Goal: Information Seeking & Learning: Stay updated

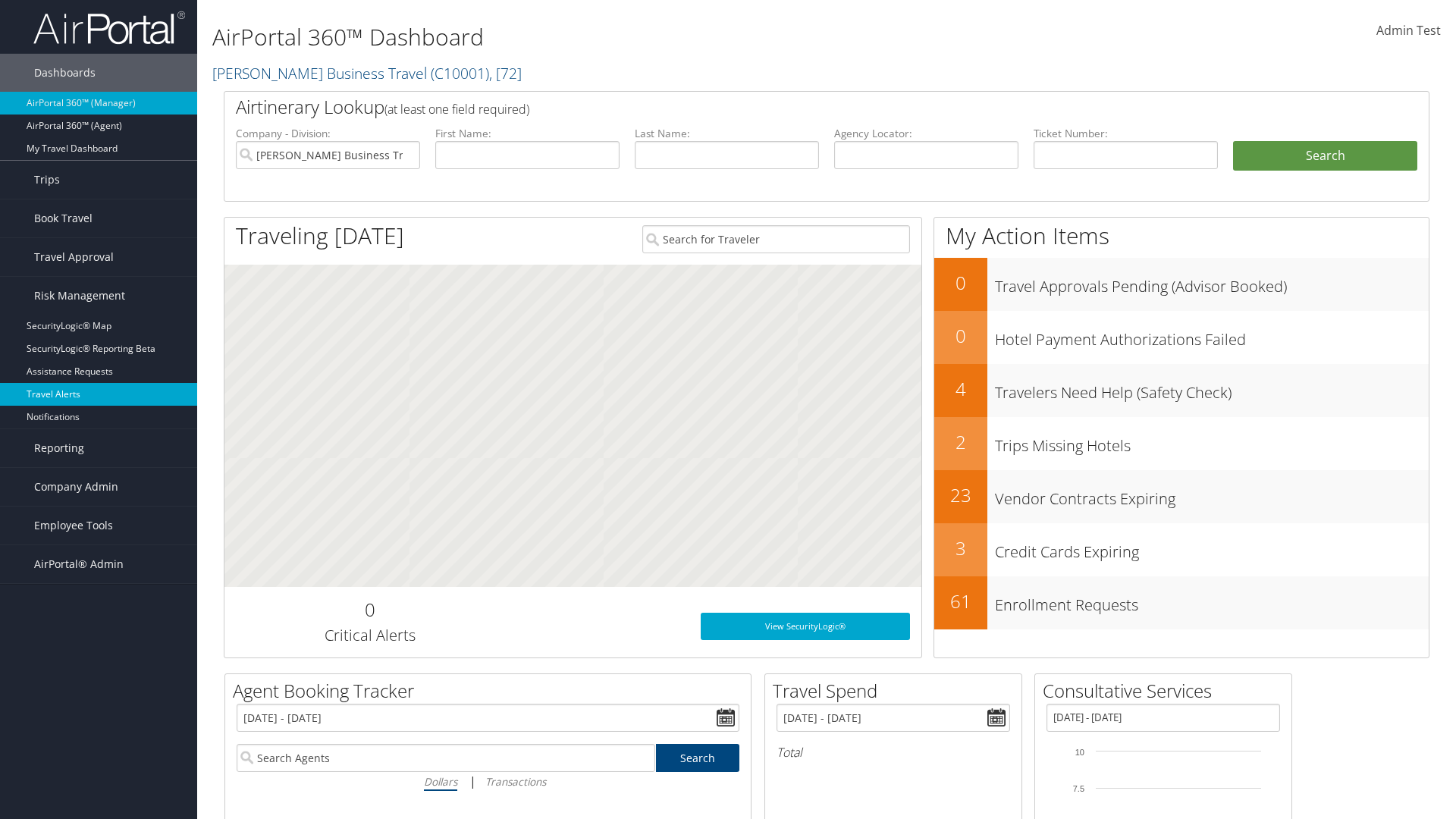
click at [99, 395] on link "Travel Alerts" at bounding box center [99, 395] width 197 height 23
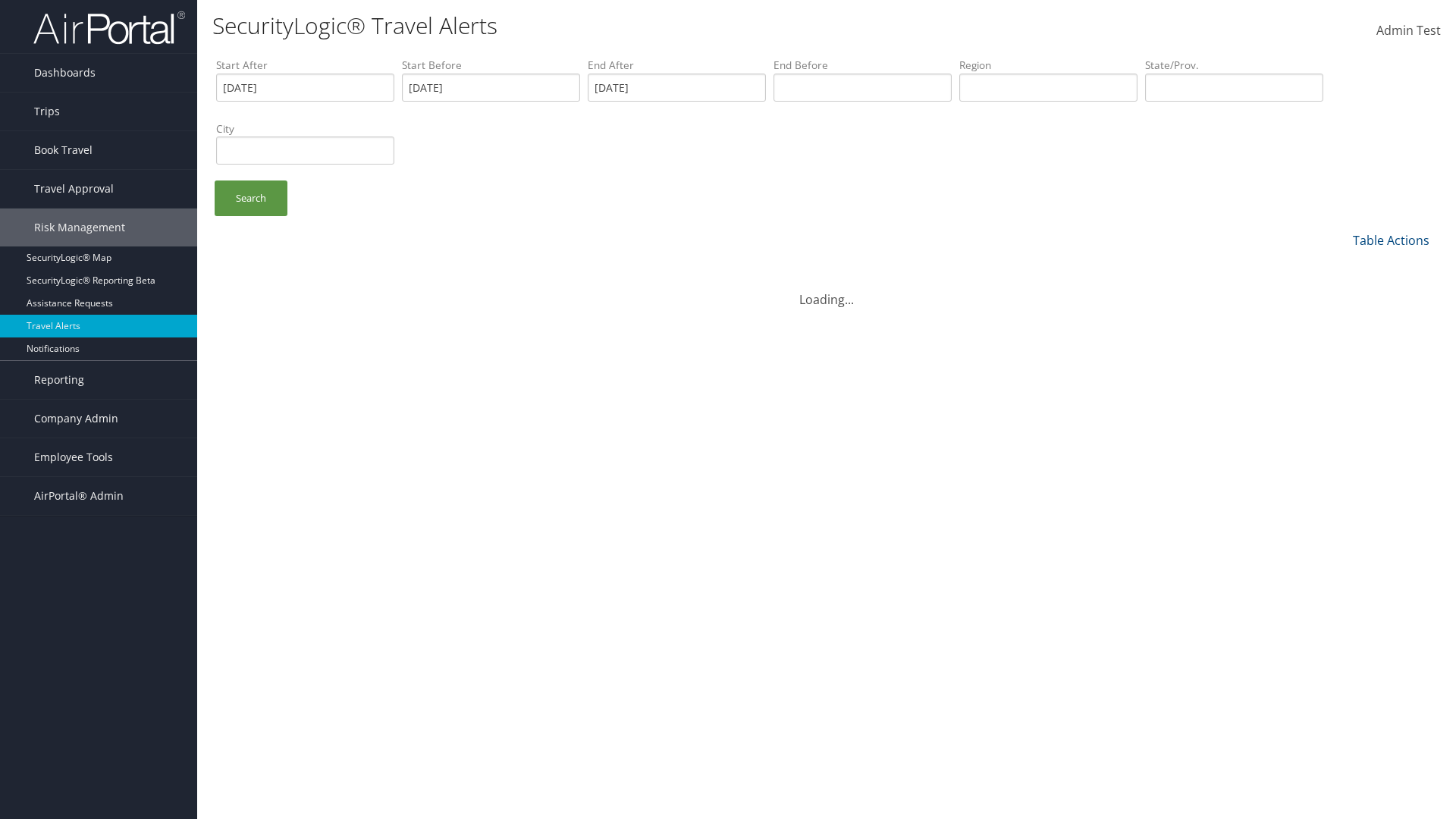
type input "[DATE]"
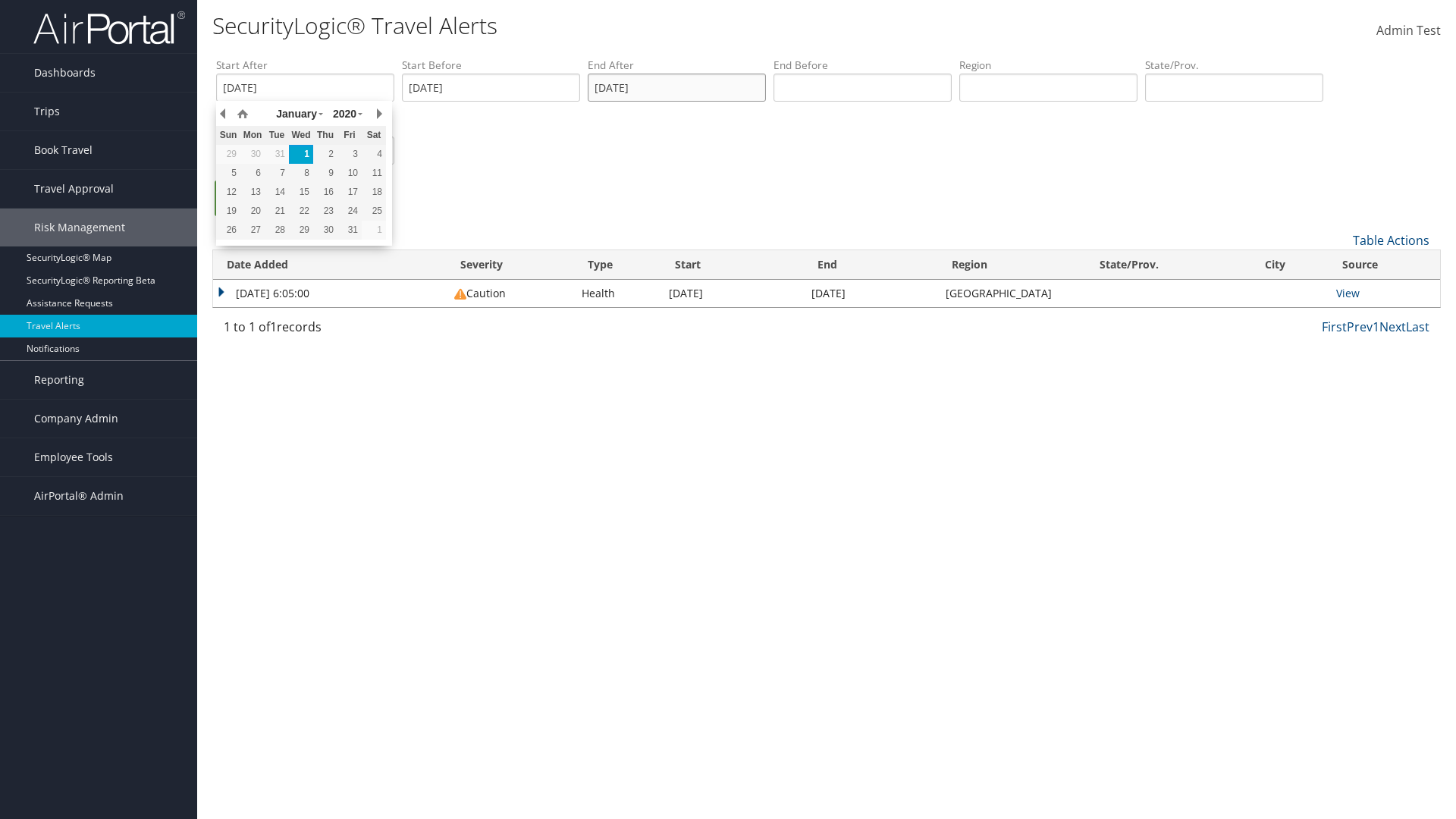
type input "[DATE]"
type input "[GEOGRAPHIC_DATA]"
click at [835, 205] on ul "Search" at bounding box center [834, 205] width 1236 height 51
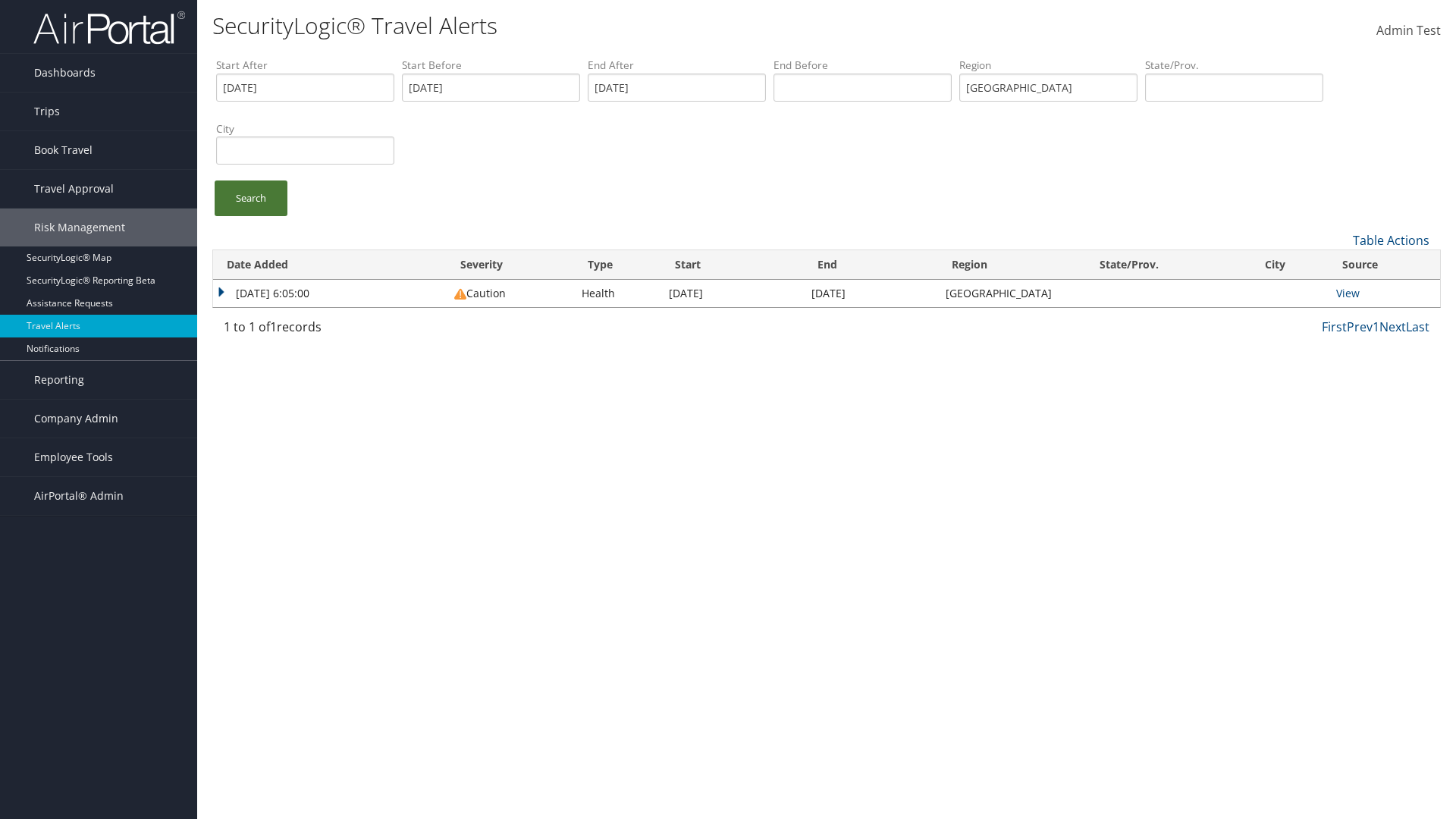
click at [251, 198] on link "Search" at bounding box center [251, 198] width 73 height 36
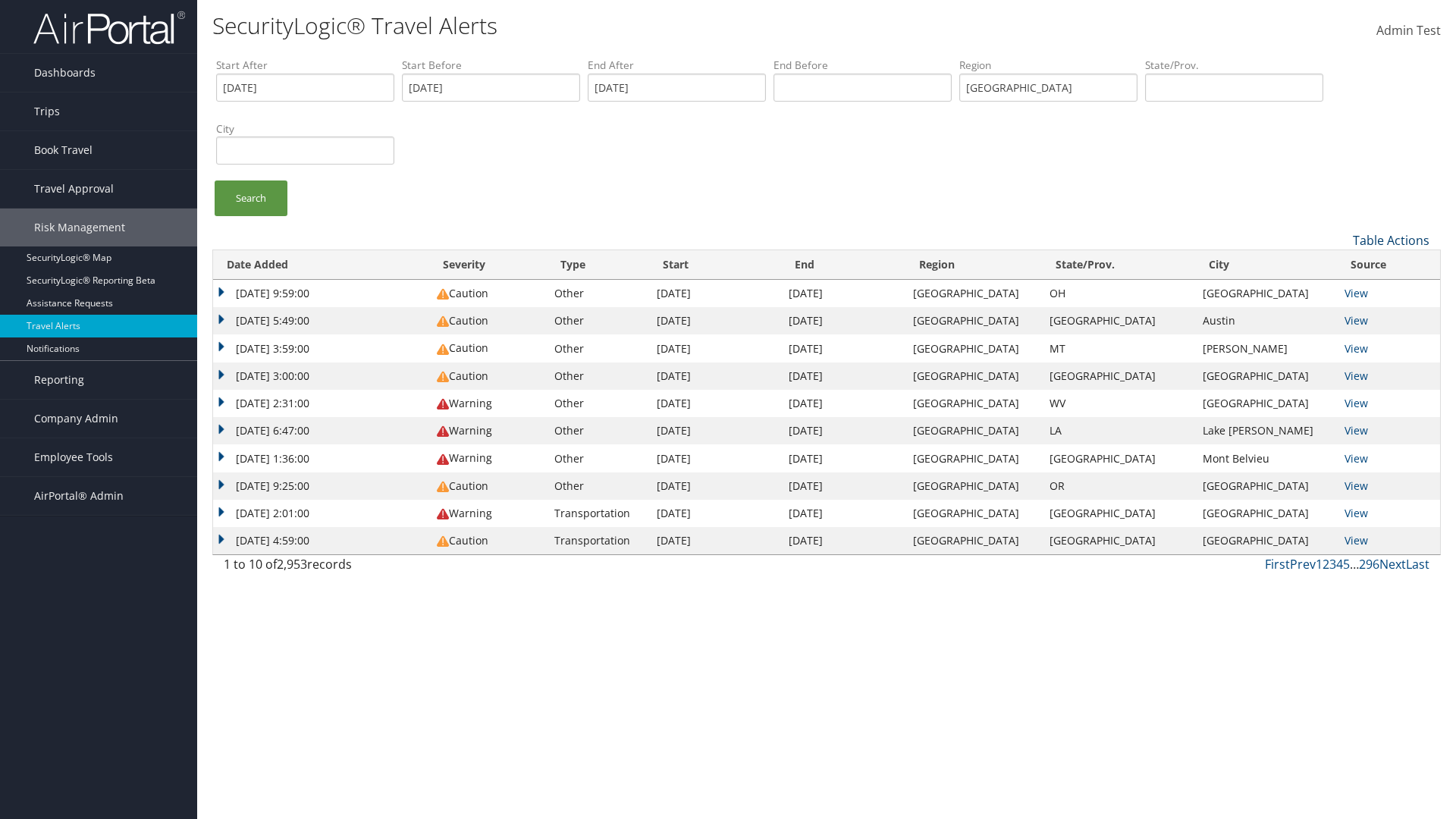
click at [1391, 240] on link "Table Actions" at bounding box center [1391, 240] width 77 height 17
click at [1340, 265] on link "Date Added" at bounding box center [1340, 266] width 199 height 26
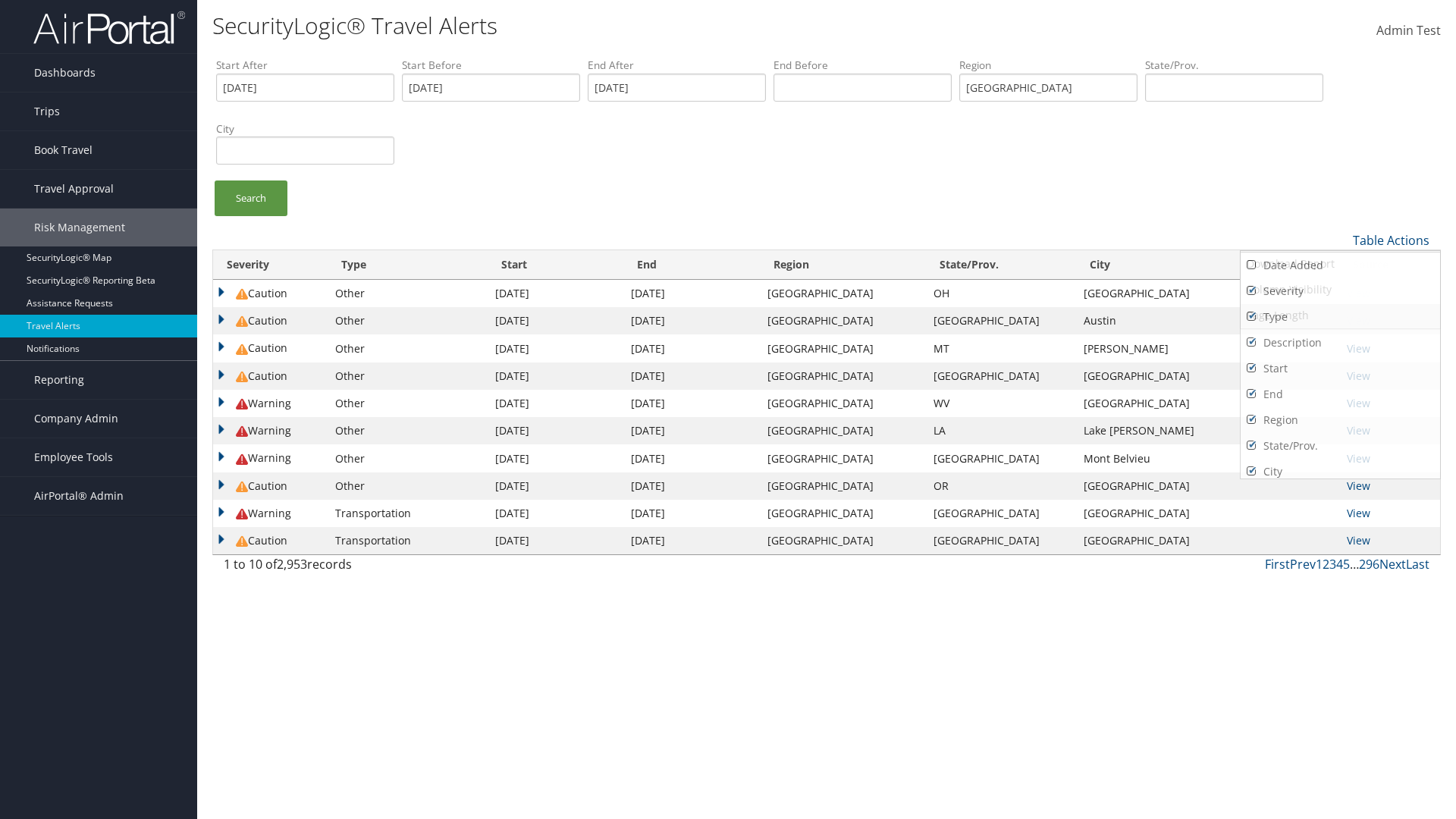
click at [1340, 291] on link "Severity" at bounding box center [1340, 291] width 199 height 26
click at [1340, 317] on link "Type" at bounding box center [1340, 317] width 199 height 26
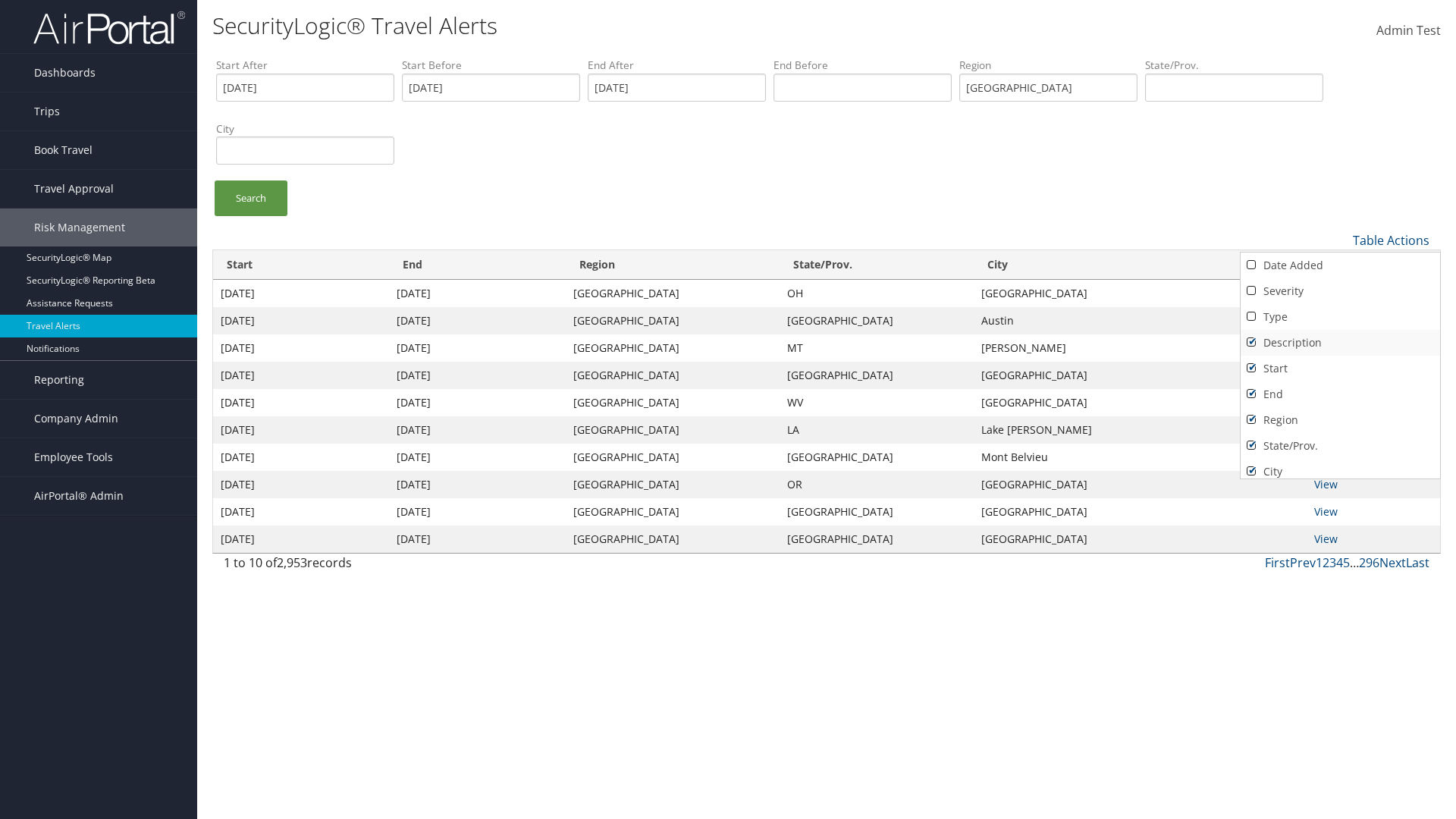
click at [1340, 342] on link "Description" at bounding box center [1340, 343] width 199 height 26
click at [1340, 368] on link "Start" at bounding box center [1340, 369] width 199 height 26
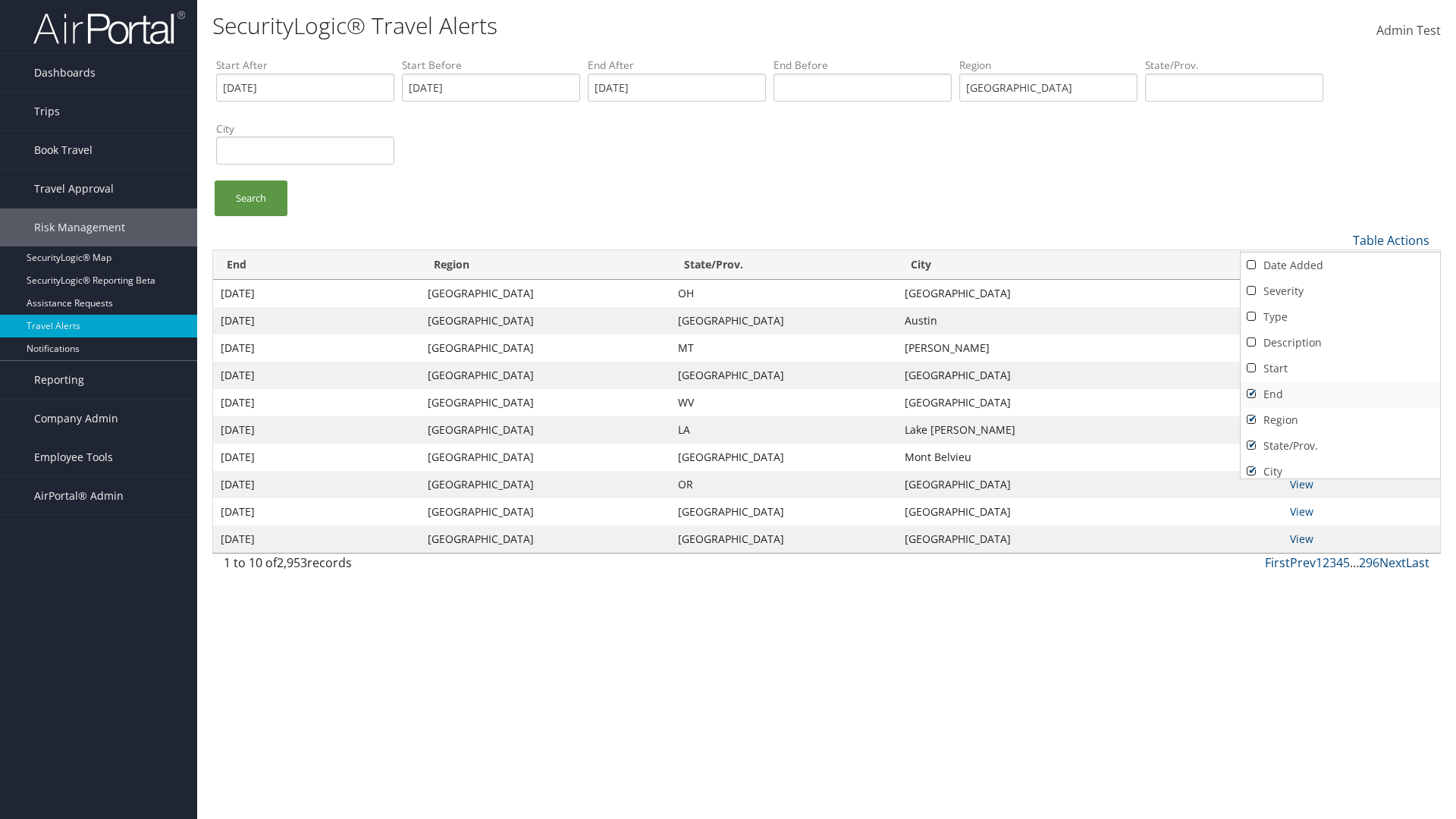
click at [1340, 394] on link "End" at bounding box center [1340, 395] width 199 height 26
click at [1340, 419] on link "Region" at bounding box center [1340, 420] width 199 height 26
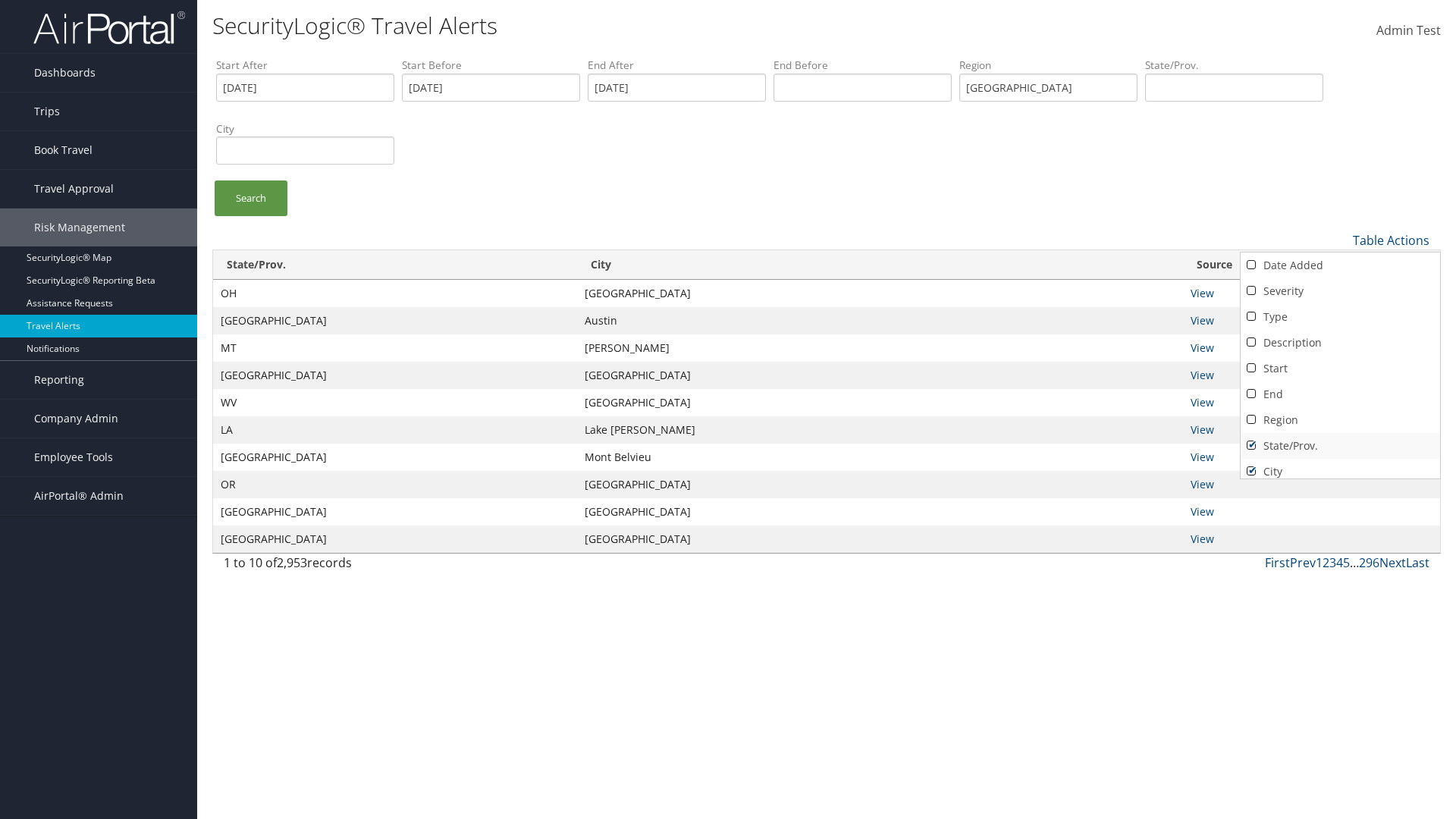
click at [1340, 445] on link "State/Prov." at bounding box center [1340, 446] width 199 height 26
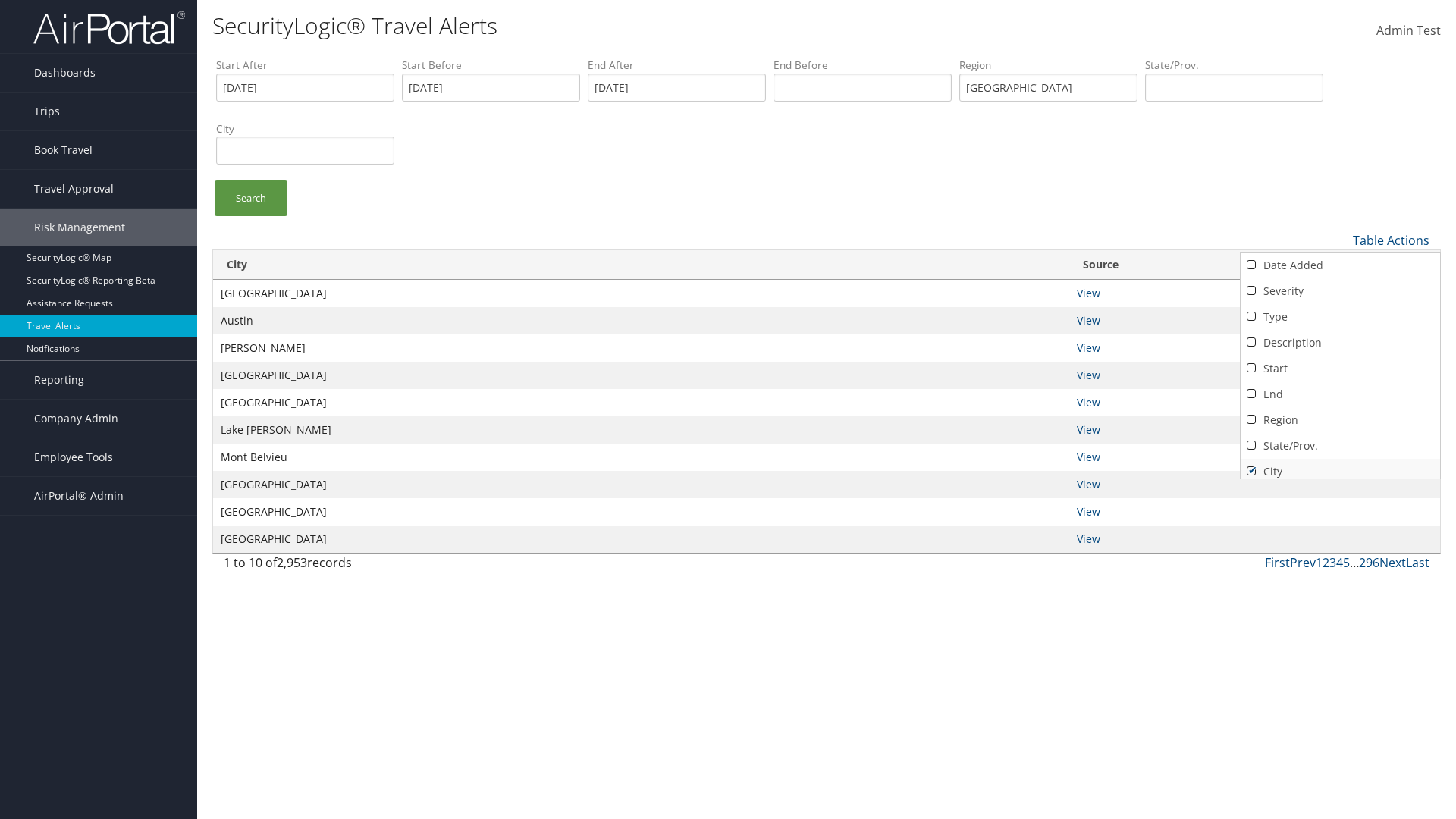
click at [1340, 465] on link "City" at bounding box center [1340, 472] width 199 height 26
click at [1340, 479] on link "Source" at bounding box center [1340, 492] width 199 height 26
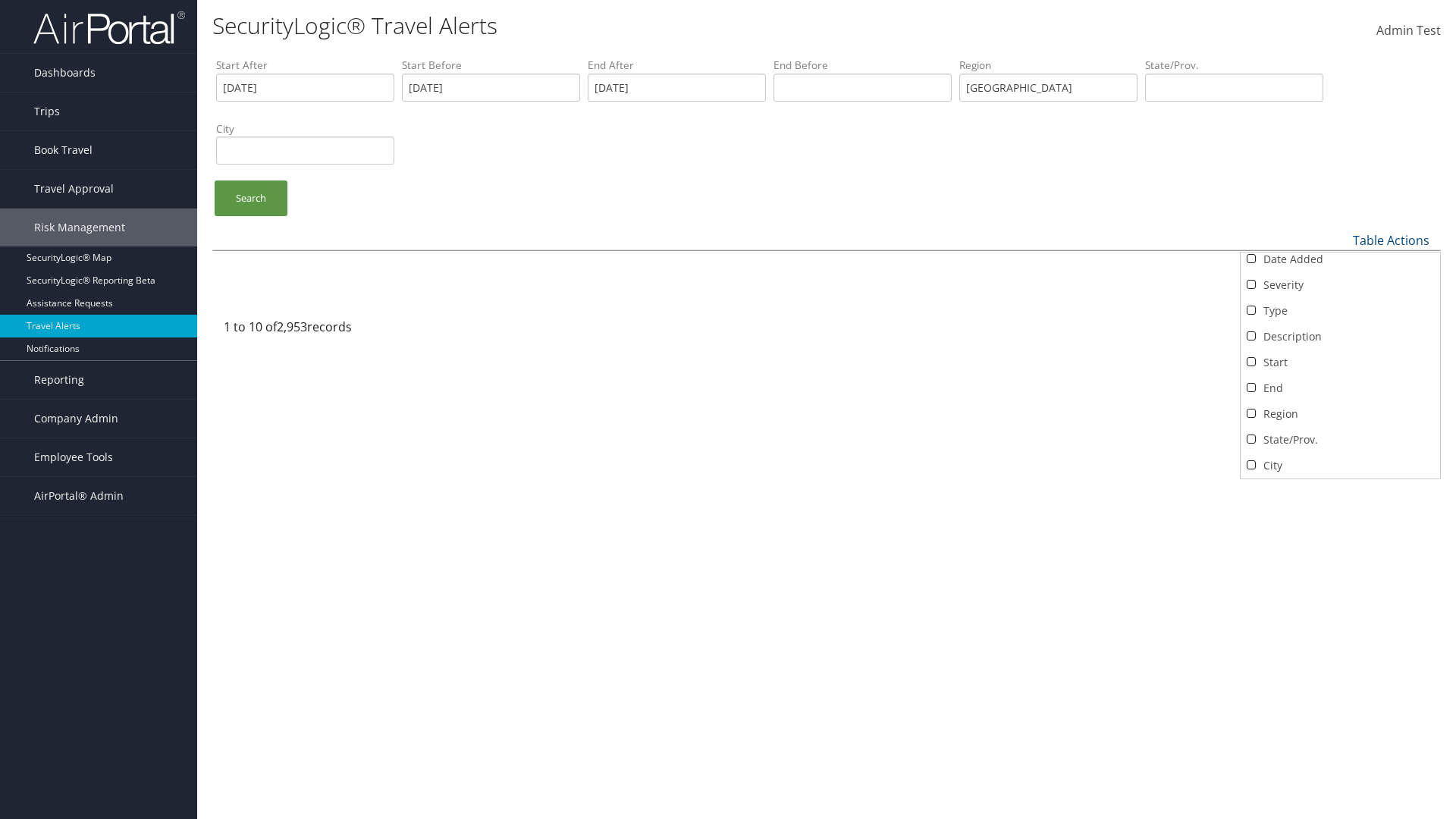
click at [728, 410] on div at bounding box center [728, 410] width 1456 height 819
click at [1391, 240] on link "Table Actions" at bounding box center [1391, 240] width 77 height 17
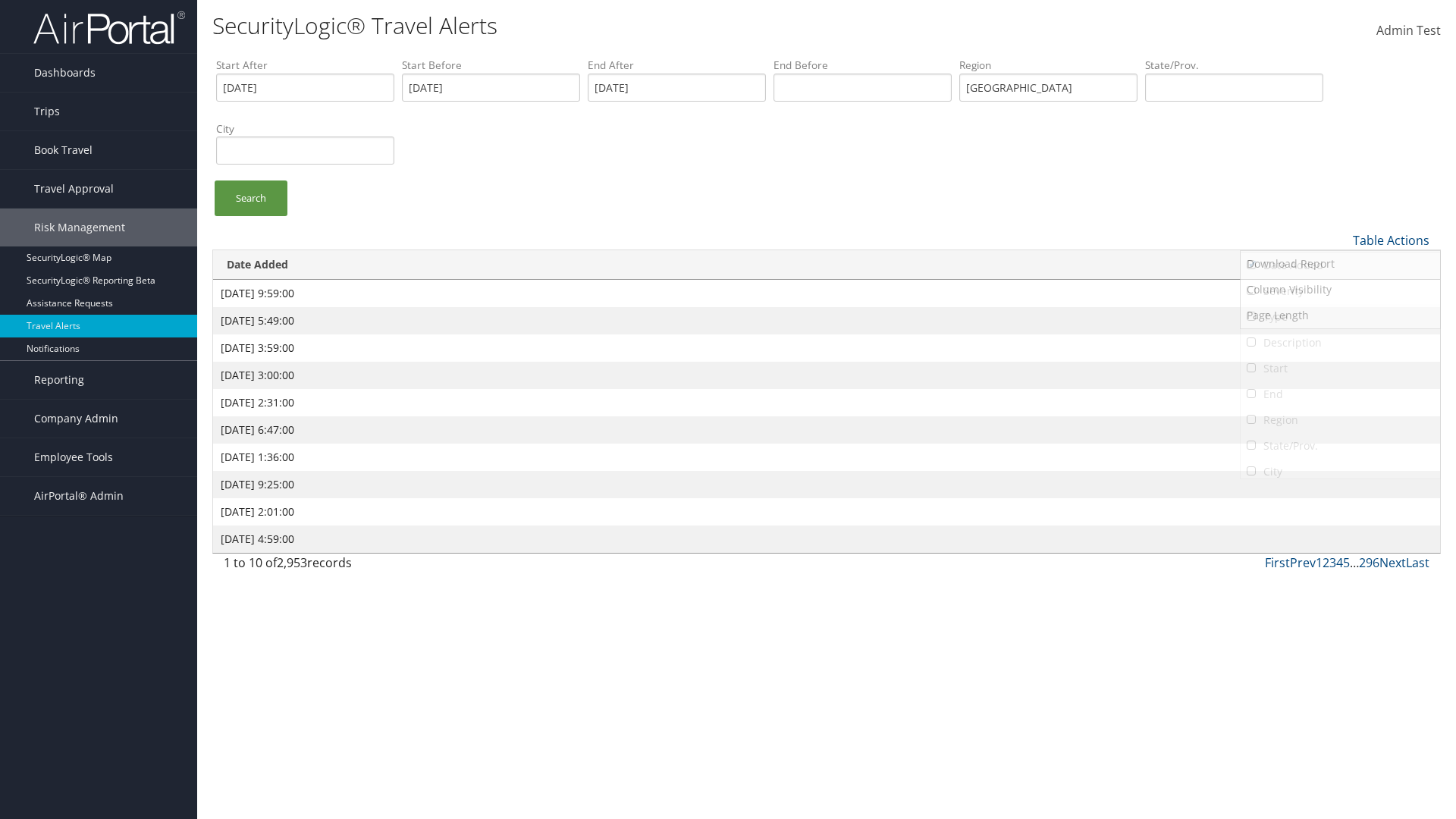
click at [1340, 291] on link "Severity" at bounding box center [1340, 291] width 199 height 26
click at [1340, 317] on link "Type" at bounding box center [1340, 317] width 199 height 26
click at [1340, 342] on link "Description" at bounding box center [1340, 343] width 199 height 26
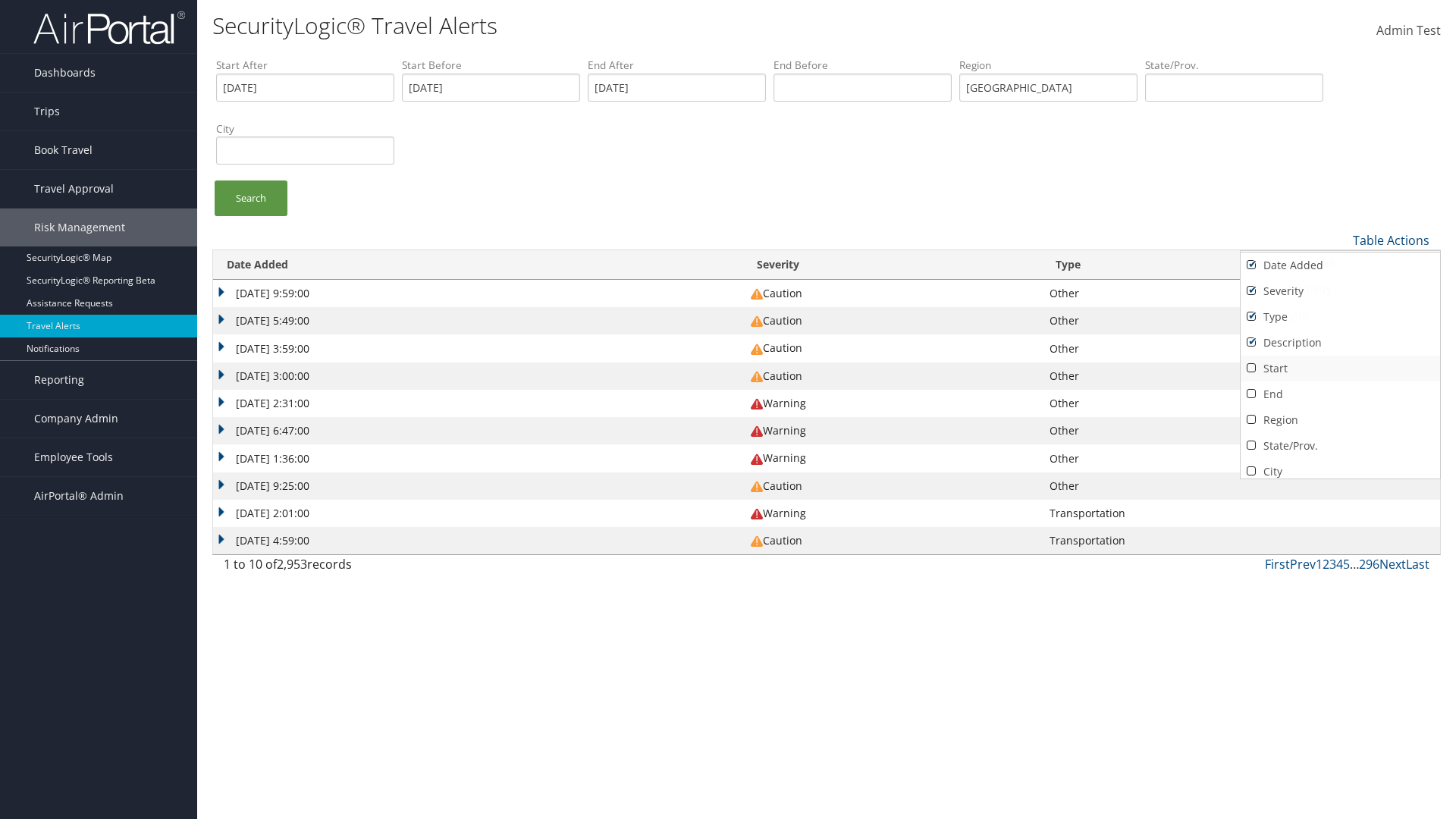
click at [1340, 368] on link "Start" at bounding box center [1340, 369] width 199 height 26
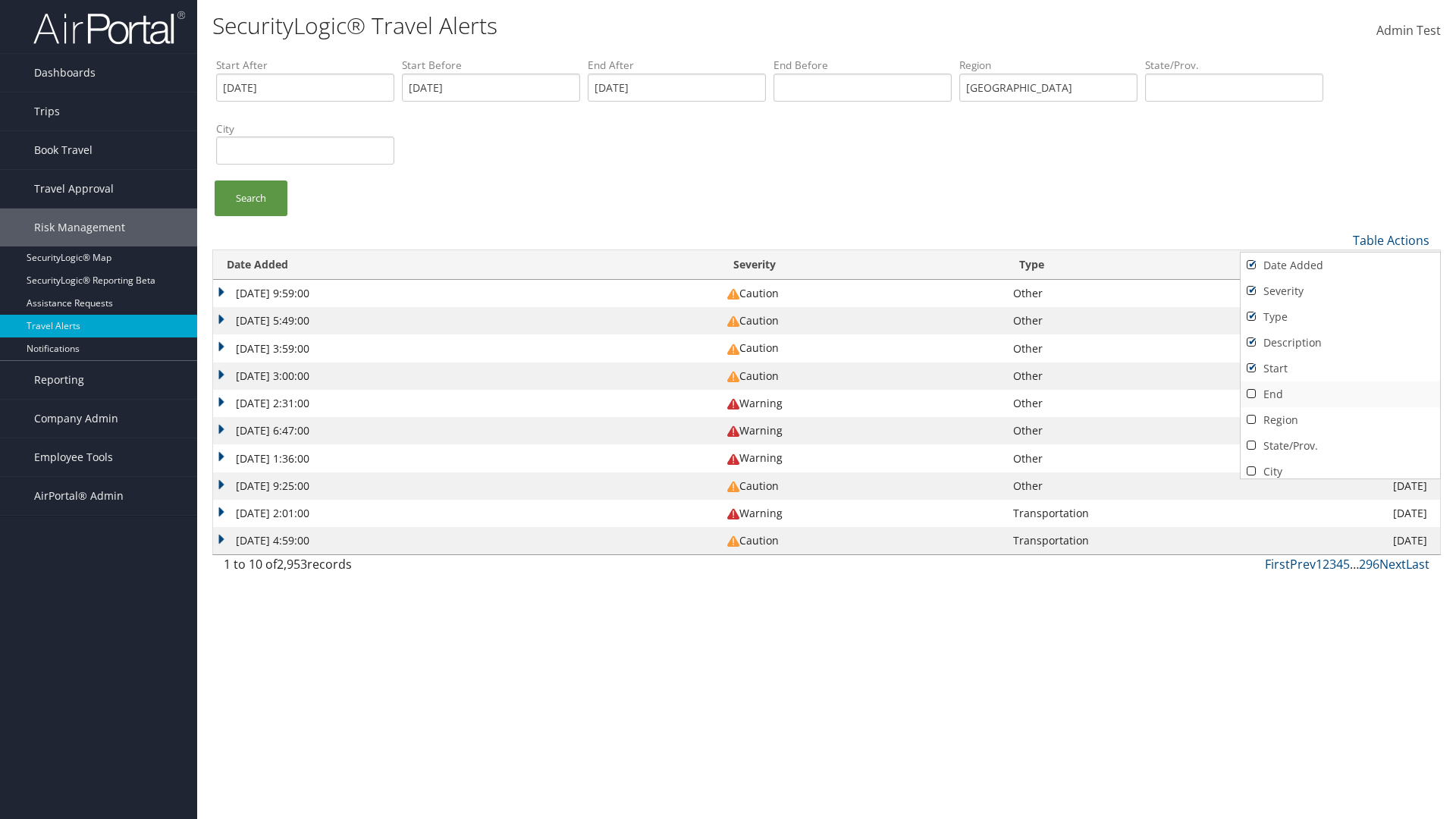
click at [1340, 394] on link "End" at bounding box center [1340, 395] width 199 height 26
click at [1340, 419] on link "Region" at bounding box center [1340, 420] width 199 height 26
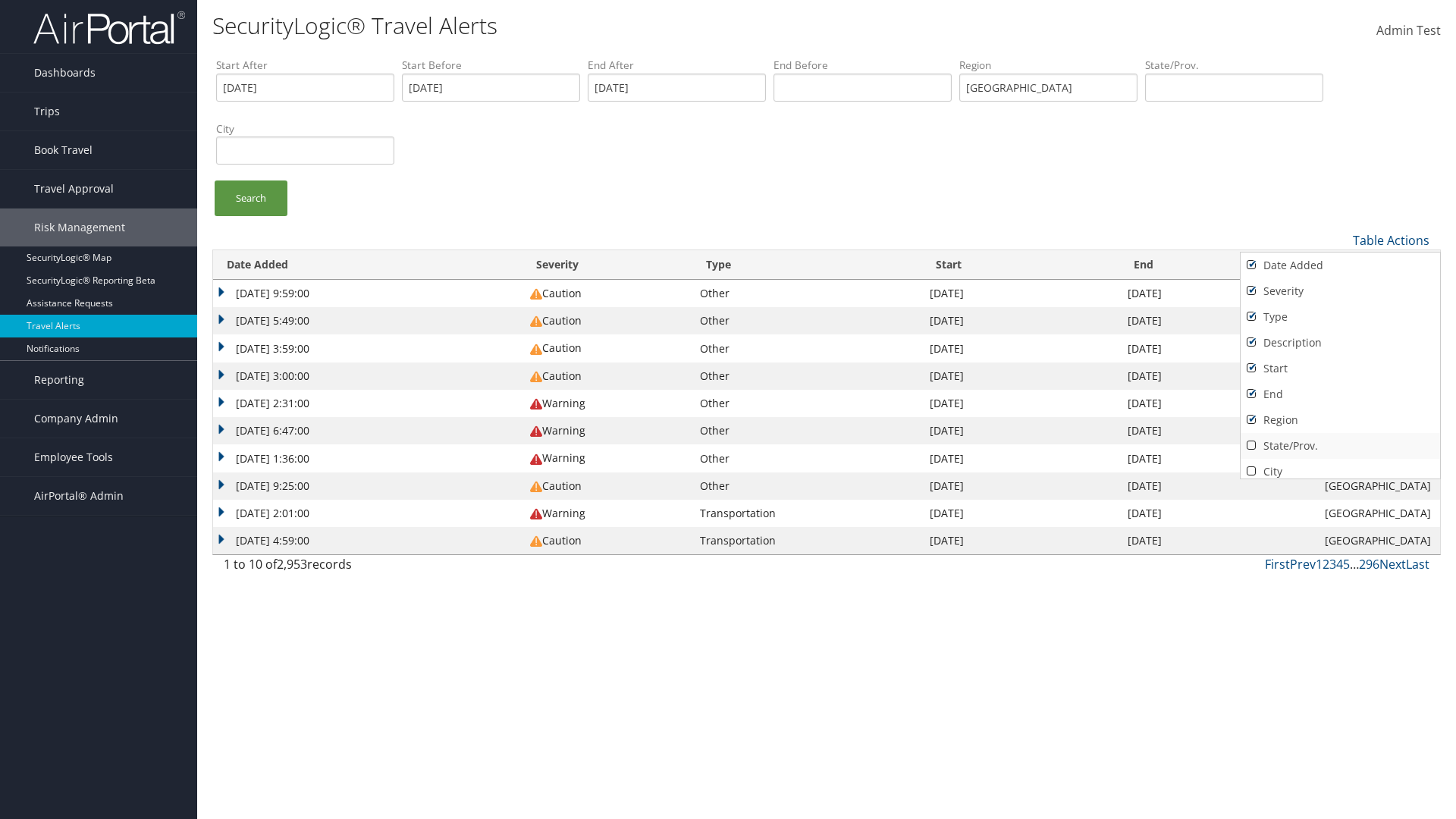
click at [1340, 445] on link "State/Prov." at bounding box center [1340, 446] width 199 height 26
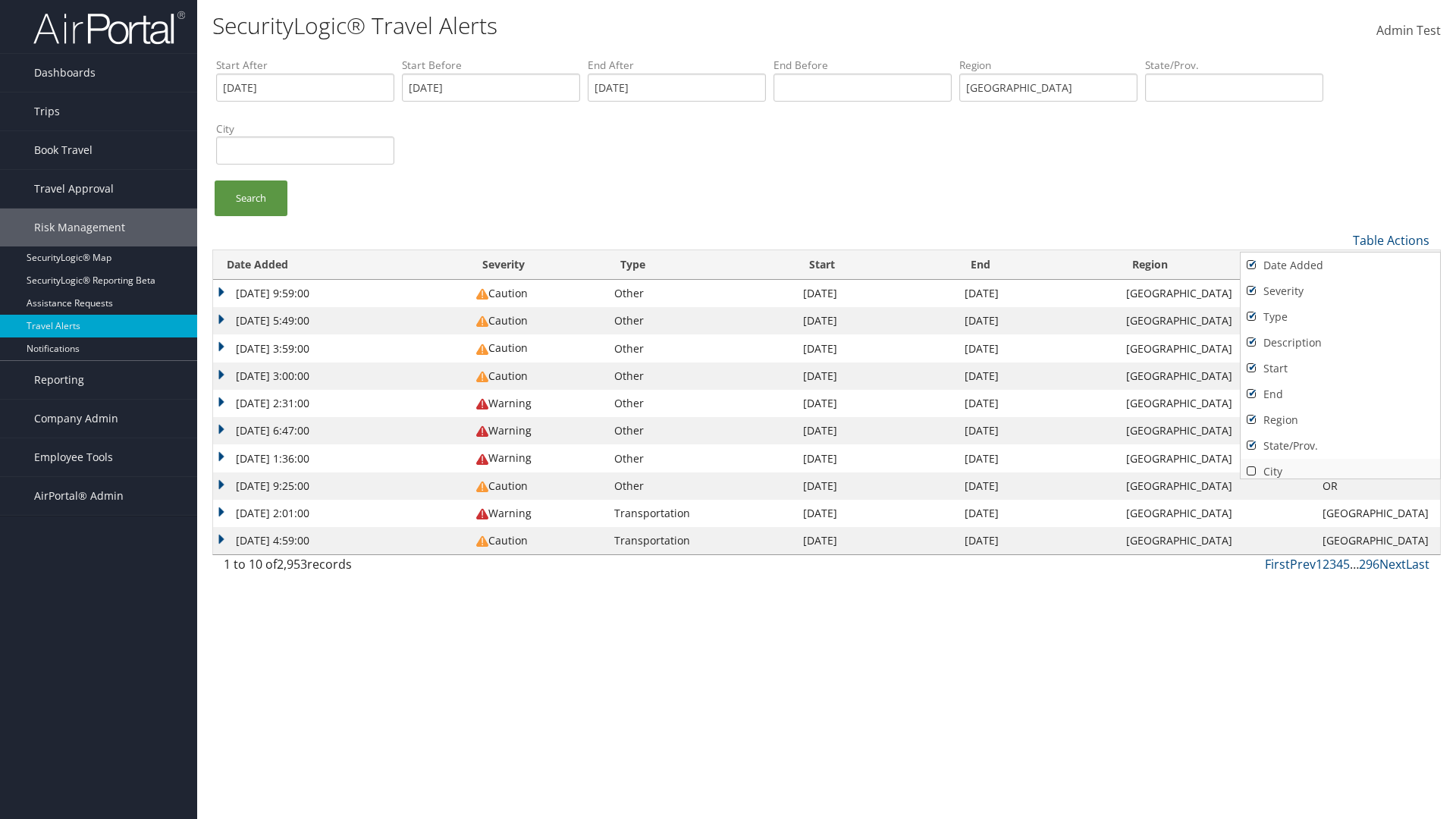
click at [1340, 465] on link "City" at bounding box center [1340, 472] width 199 height 26
click at [1340, 479] on link "Source" at bounding box center [1340, 492] width 199 height 26
